Goal: Information Seeking & Learning: Learn about a topic

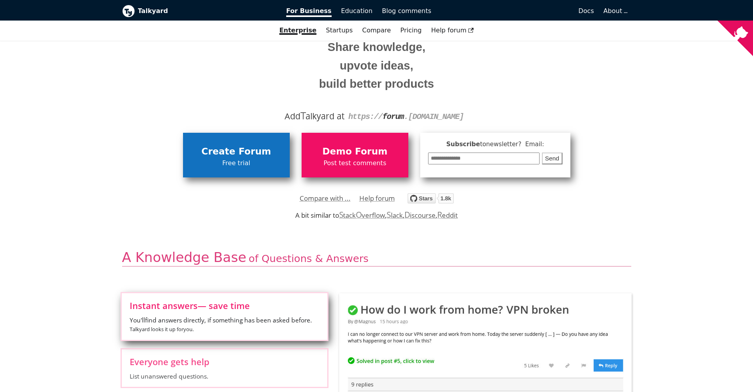
scroll to position [75, 0]
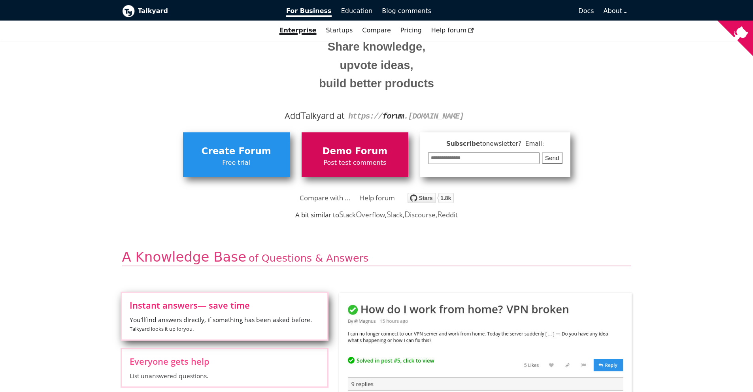
click at [371, 165] on span "Post test comments" at bounding box center [355, 163] width 99 height 10
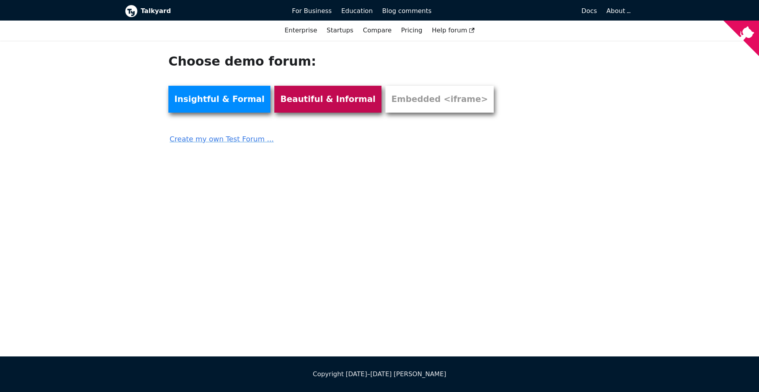
click at [301, 104] on link "Beautiful & Informal" at bounding box center [327, 99] width 107 height 27
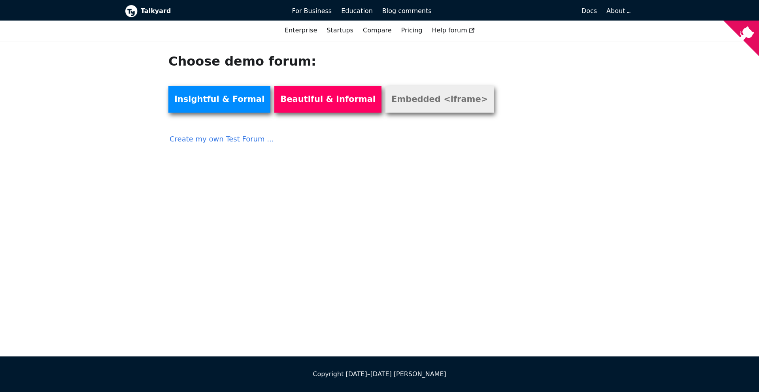
click at [426, 101] on link "Embedded <iframe>" at bounding box center [439, 99] width 108 height 27
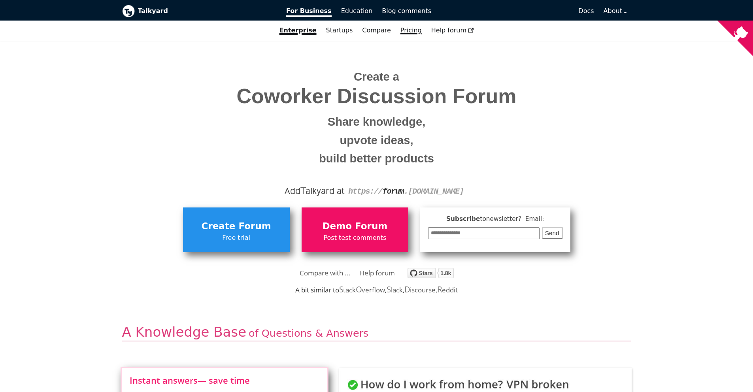
click at [416, 30] on link "Pricing" at bounding box center [411, 30] width 31 height 13
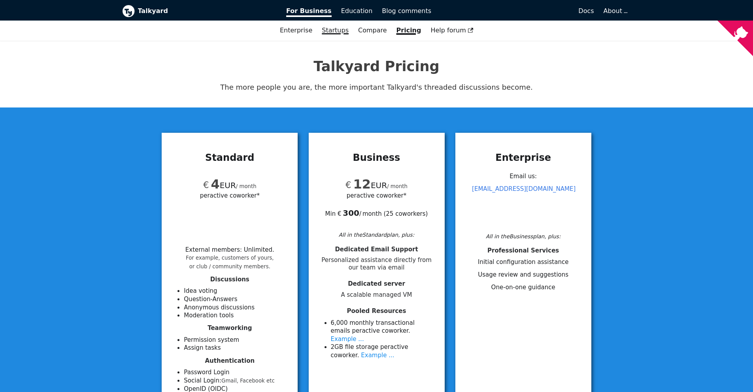
click at [340, 28] on link "Startups" at bounding box center [335, 30] width 36 height 13
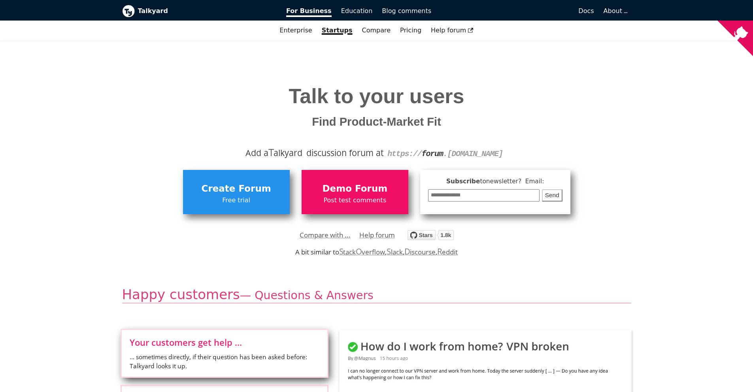
click at [453, 155] on code "https:// forum .[DOMAIN_NAME]" at bounding box center [444, 153] width 115 height 9
click at [436, 156] on strong "forum" at bounding box center [432, 153] width 21 height 9
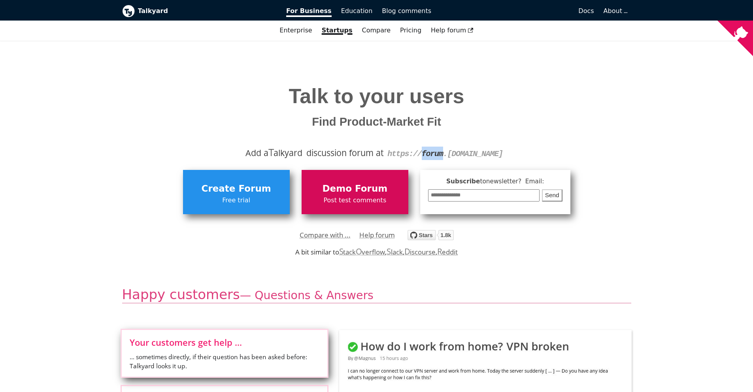
click at [376, 192] on span "Demo Forum" at bounding box center [355, 188] width 99 height 15
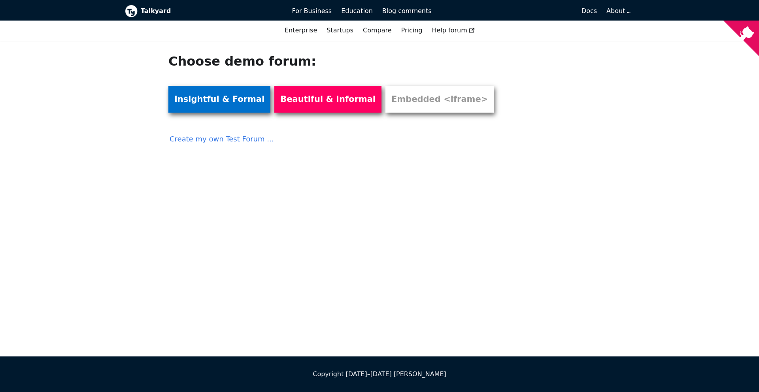
click at [198, 104] on link "Insightful & Formal" at bounding box center [219, 99] width 102 height 27
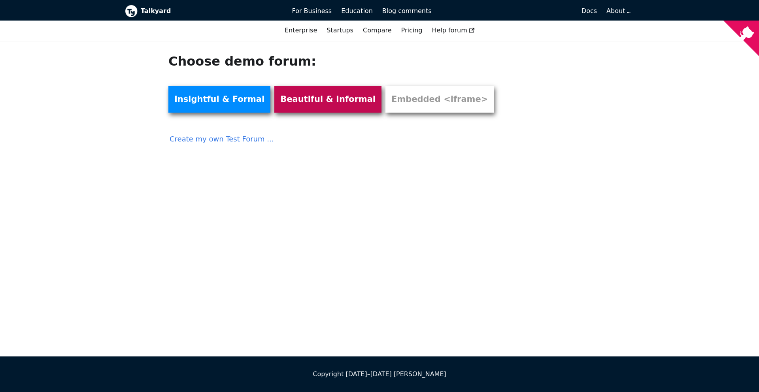
click at [307, 102] on link "Beautiful & Informal" at bounding box center [327, 99] width 107 height 27
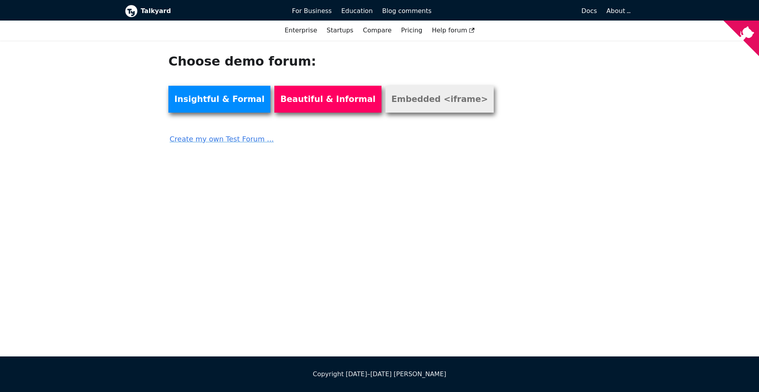
click at [402, 94] on link "Embedded <iframe>" at bounding box center [439, 99] width 108 height 27
